Goal: Information Seeking & Learning: Learn about a topic

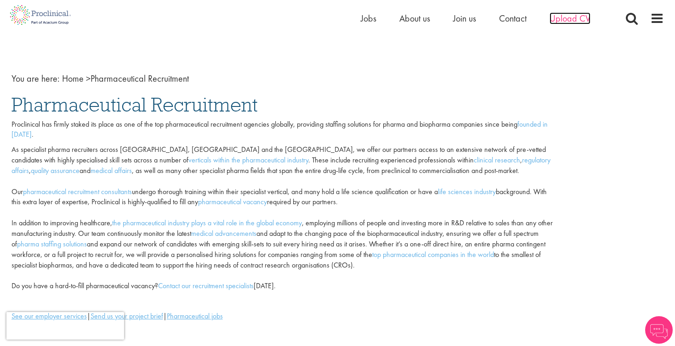
click at [567, 23] on span "Upload CV" at bounding box center [570, 18] width 41 height 12
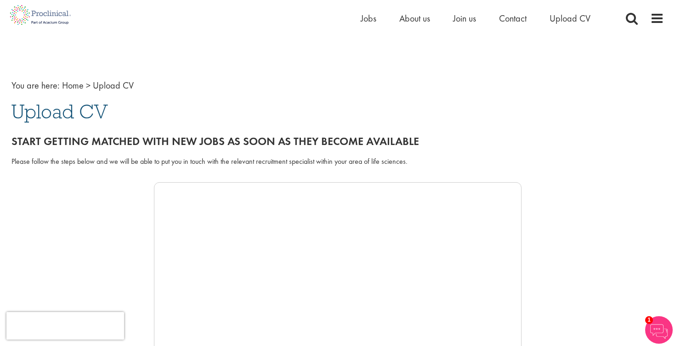
scroll to position [11, 0]
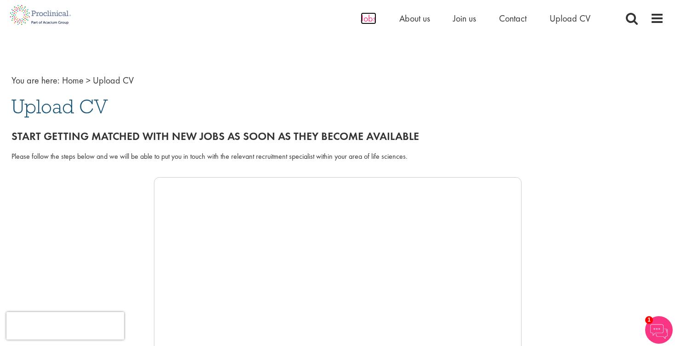
click at [372, 20] on span "Jobs" at bounding box center [369, 18] width 16 height 12
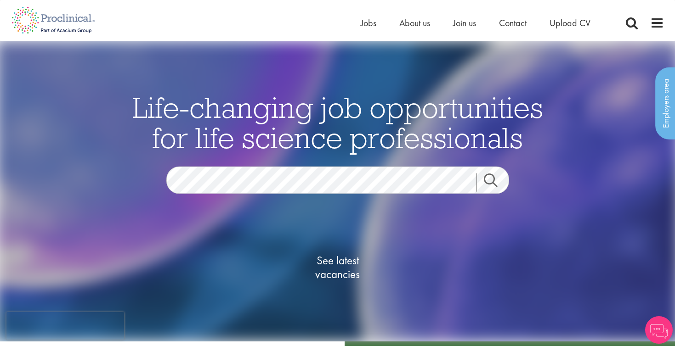
click at [349, 259] on span "See latest vacancies" at bounding box center [338, 268] width 92 height 28
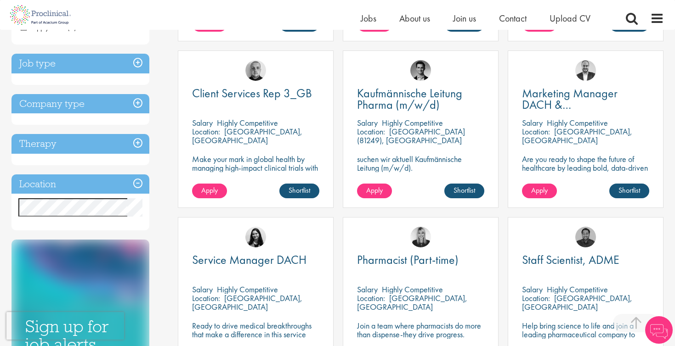
scroll to position [325, 0]
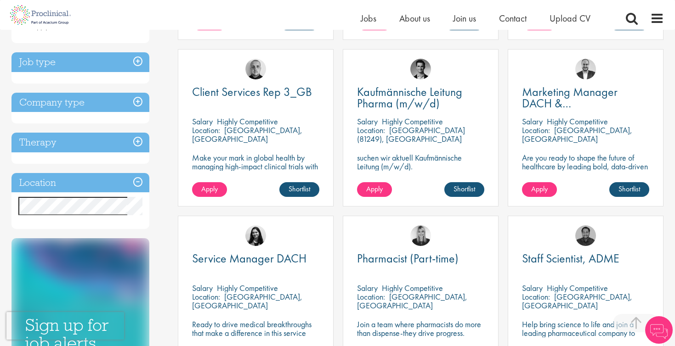
click at [83, 183] on h3 "Location" at bounding box center [80, 183] width 138 height 20
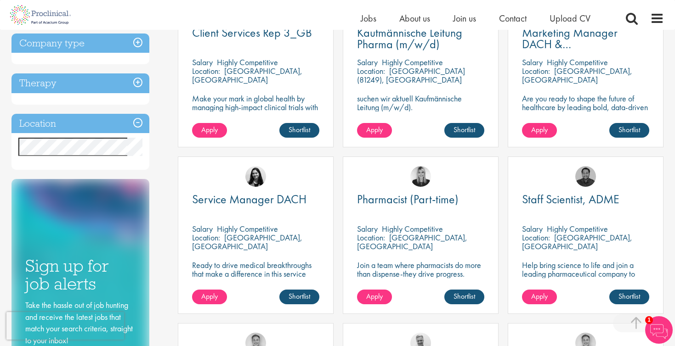
scroll to position [386, 0]
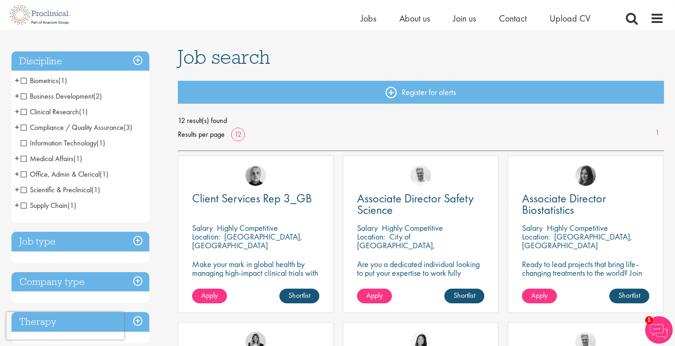
scroll to position [48, 0]
